Goal: Task Accomplishment & Management: Use online tool/utility

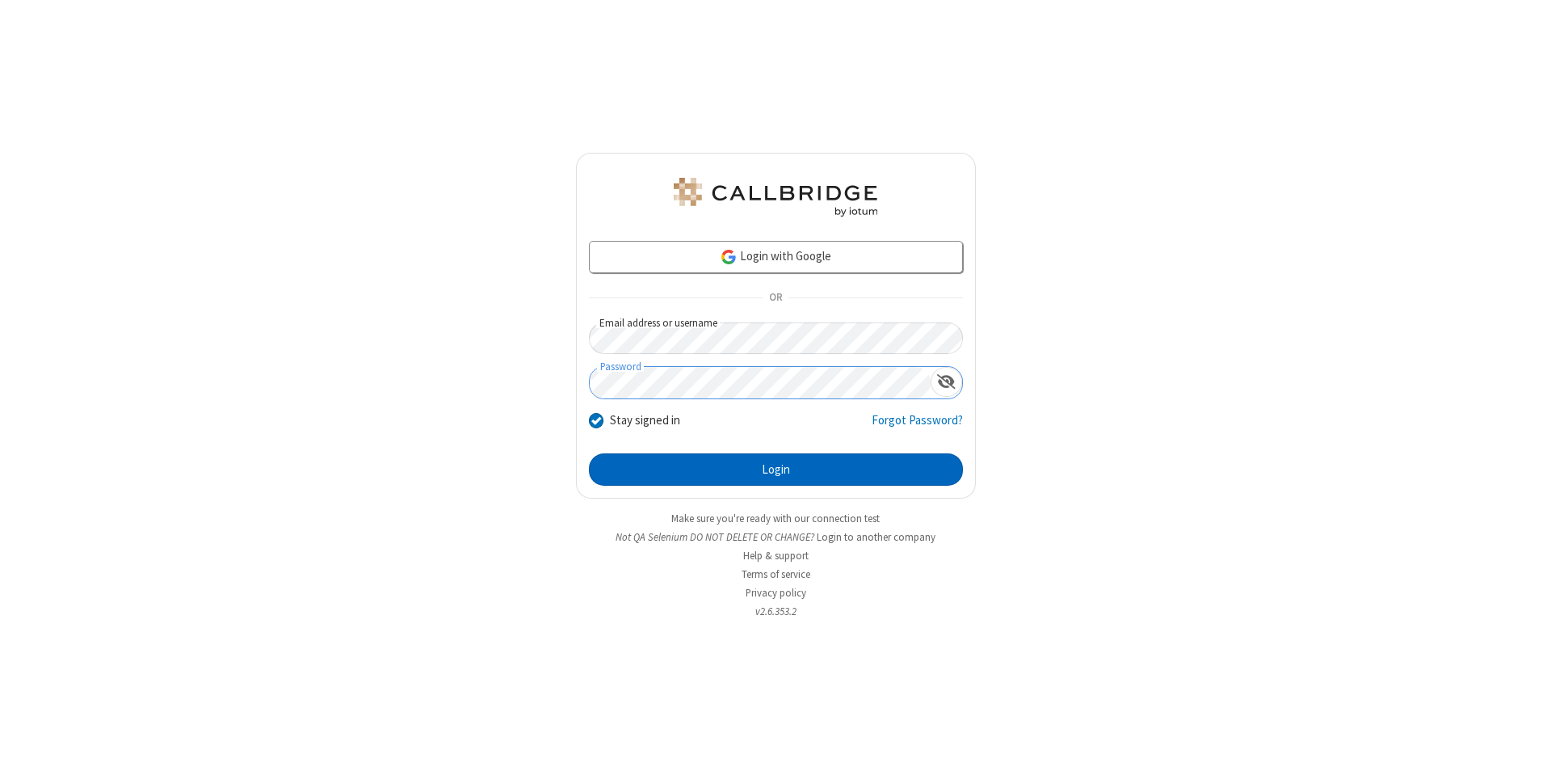
click at [776, 469] on button "Login" at bounding box center [776, 469] width 374 height 33
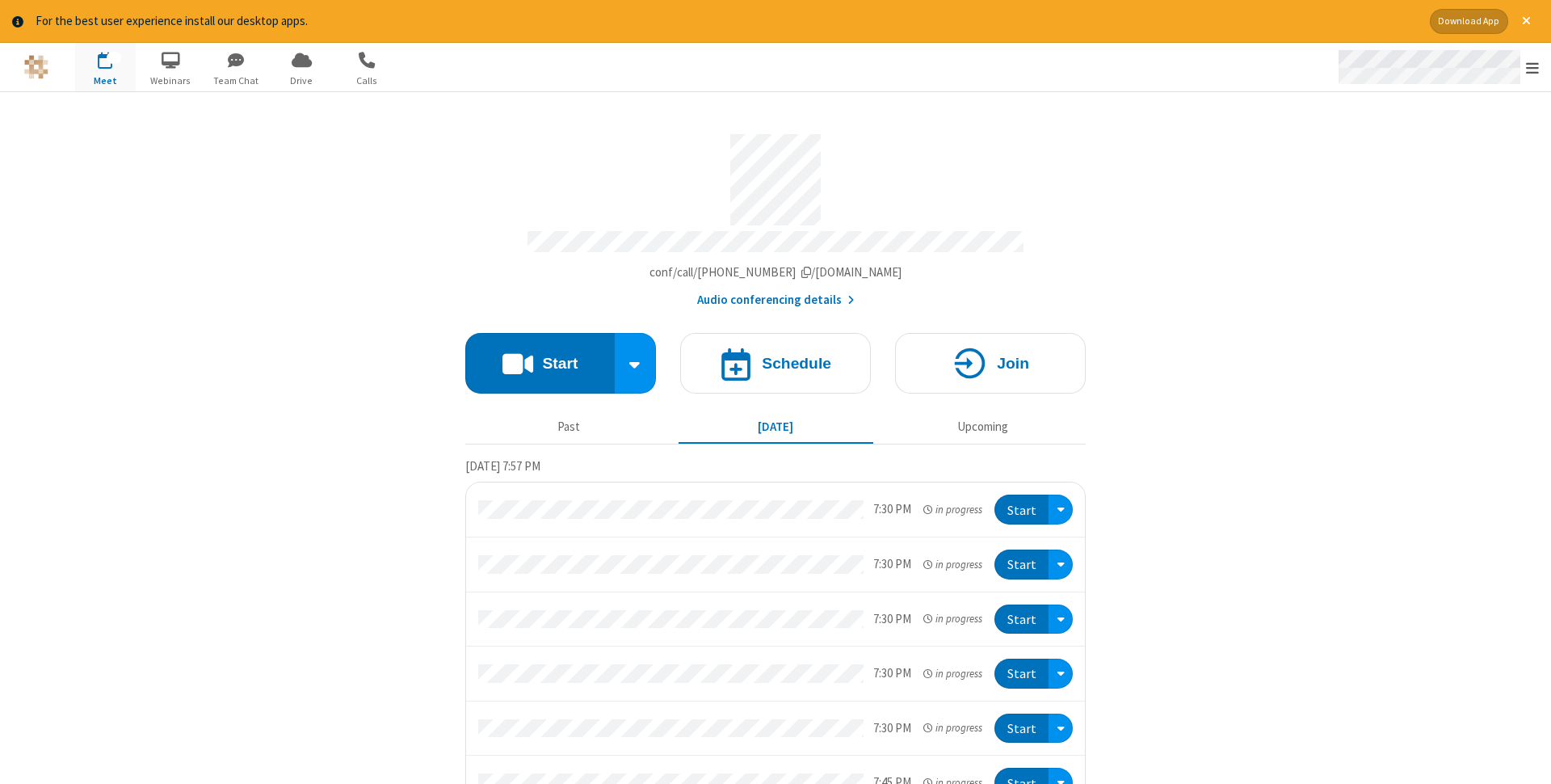
click at [1533, 67] on span "Open menu" at bounding box center [1532, 68] width 13 height 16
click at [301, 80] on span "Drive" at bounding box center [301, 80] width 61 height 14
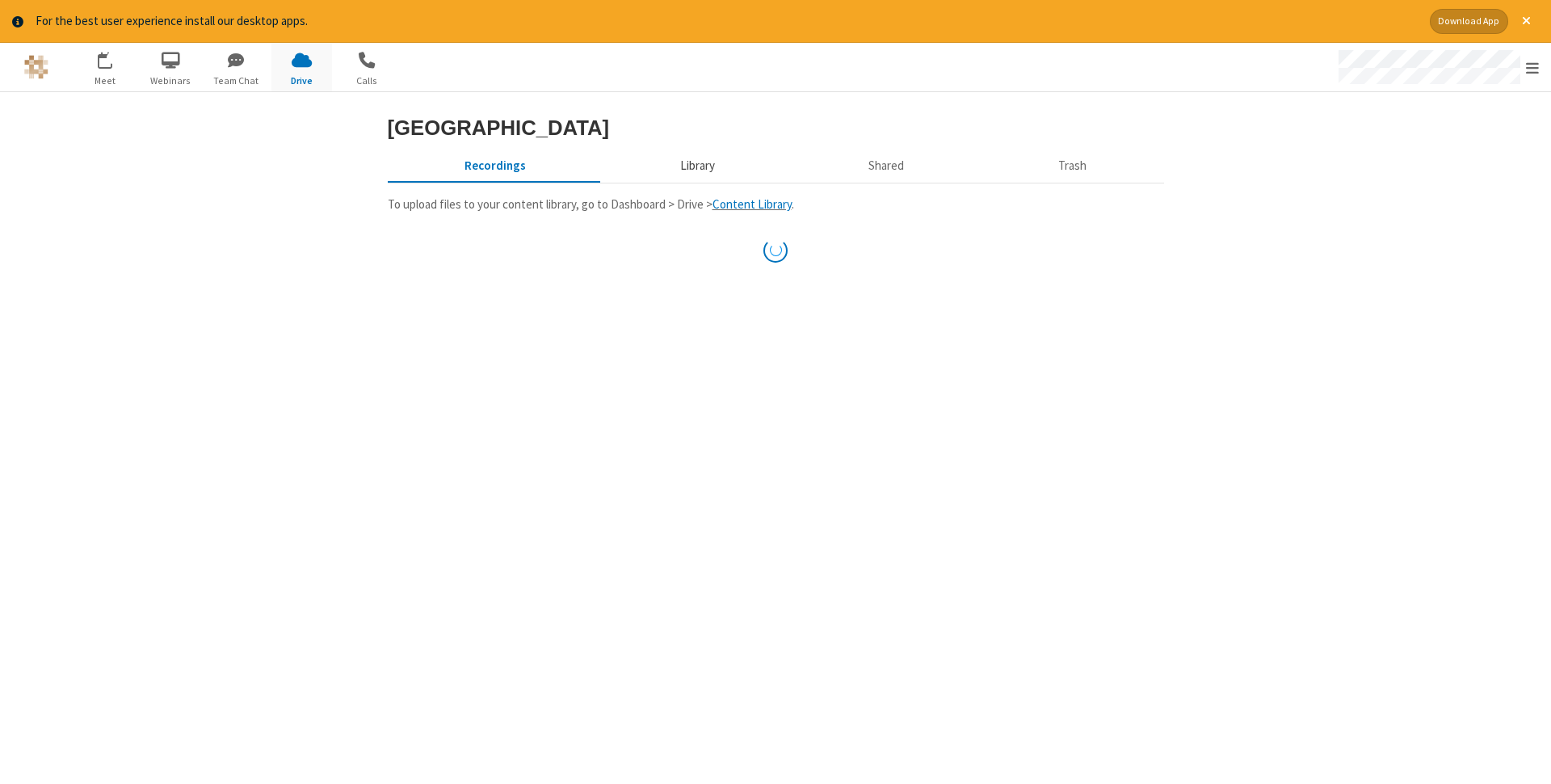
click at [695, 182] on button "Library" at bounding box center [696, 166] width 189 height 31
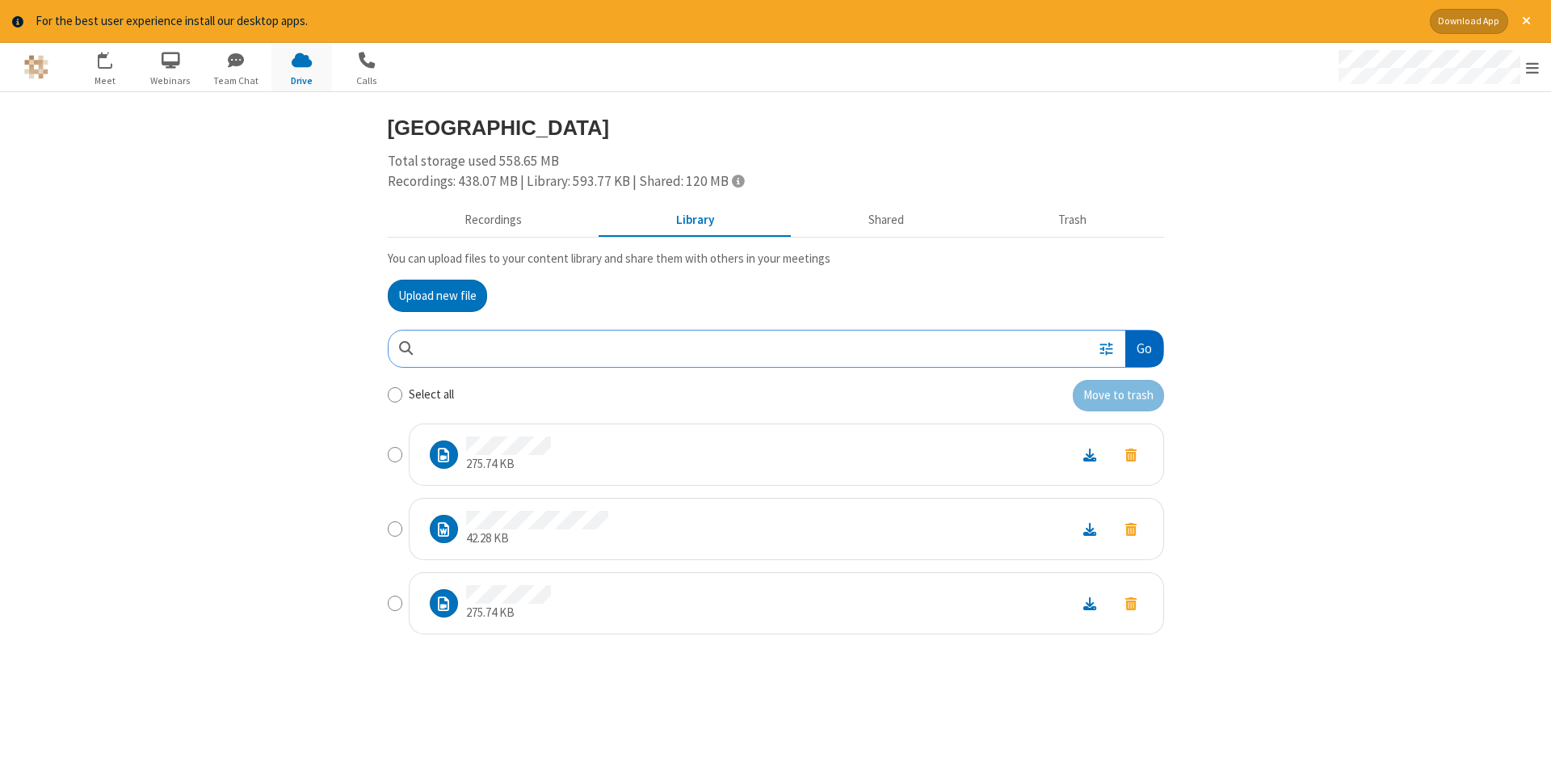
click at [1143, 348] on button "Go" at bounding box center [1143, 348] width 37 height 36
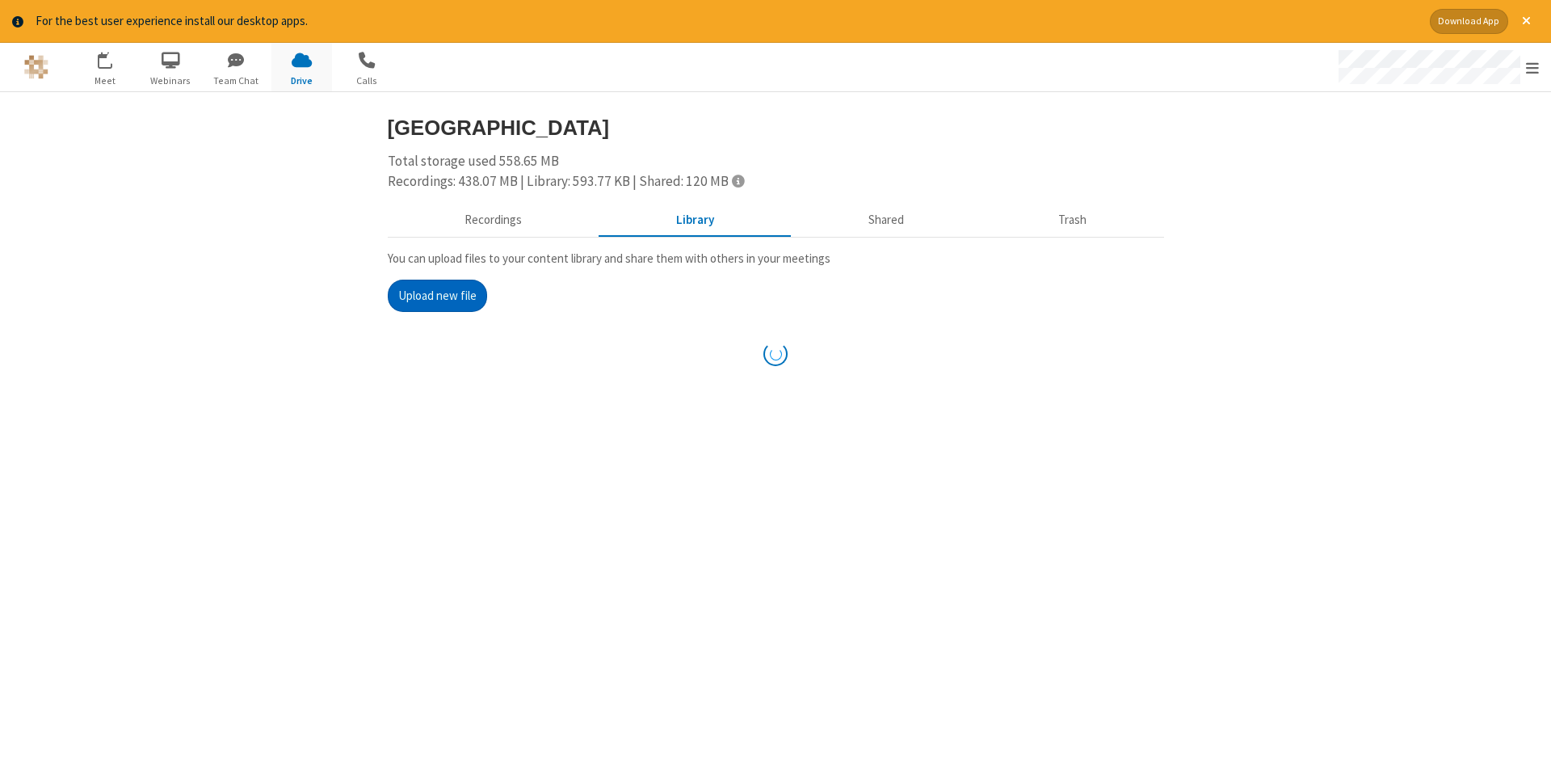
click at [437, 295] on button "Upload new file" at bounding box center [438, 296] width 99 height 33
